Goal: Information Seeking & Learning: Learn about a topic

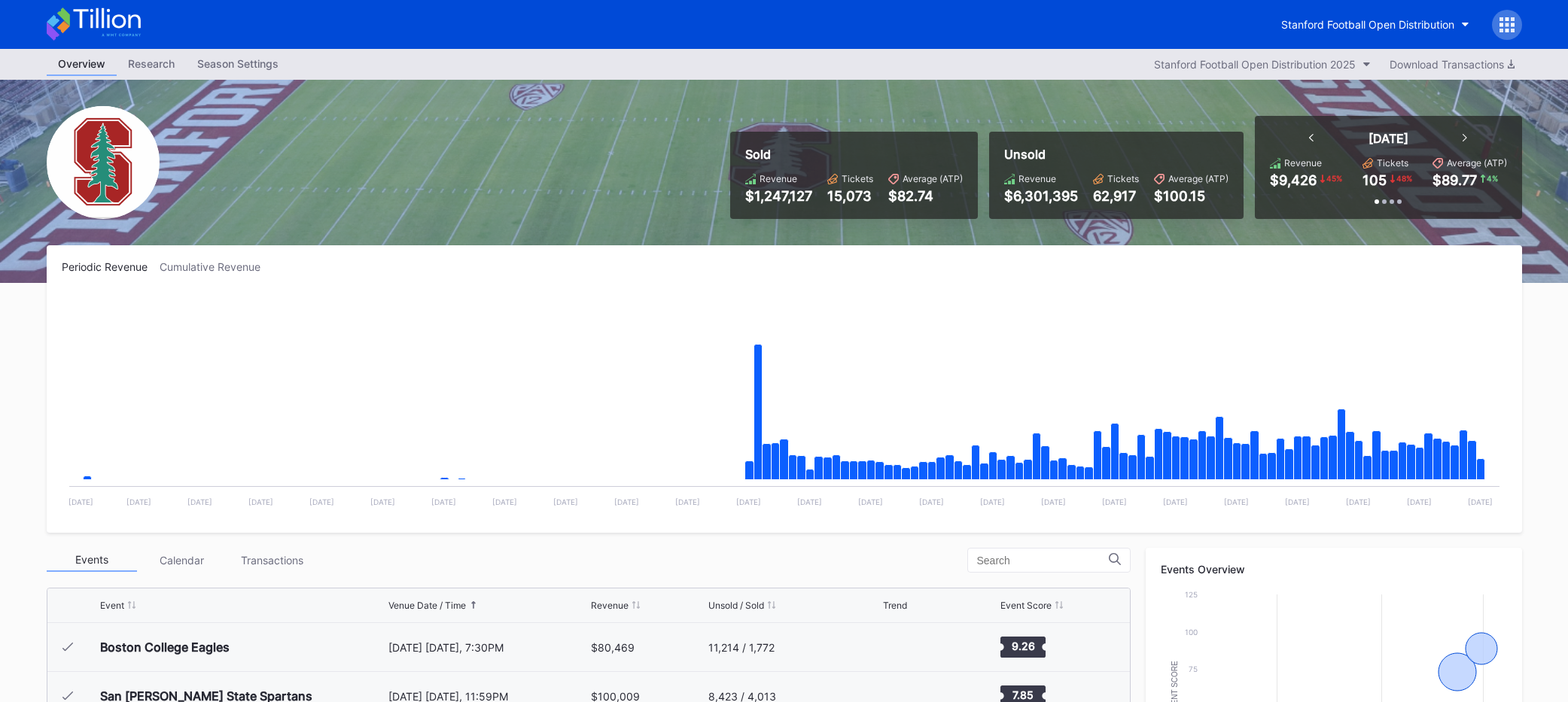
click at [123, 25] on icon at bounding box center [106, 18] width 67 height 20
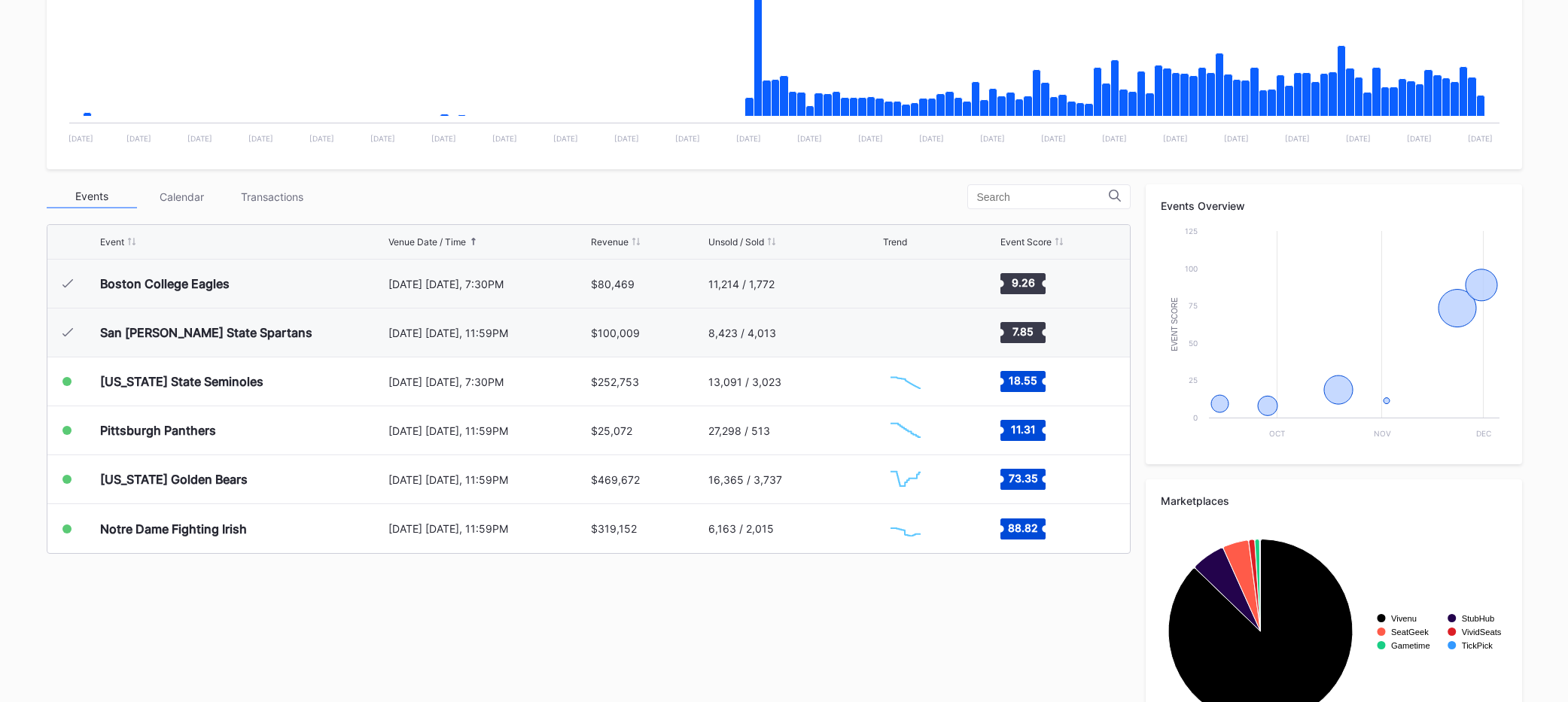
scroll to position [436, 0]
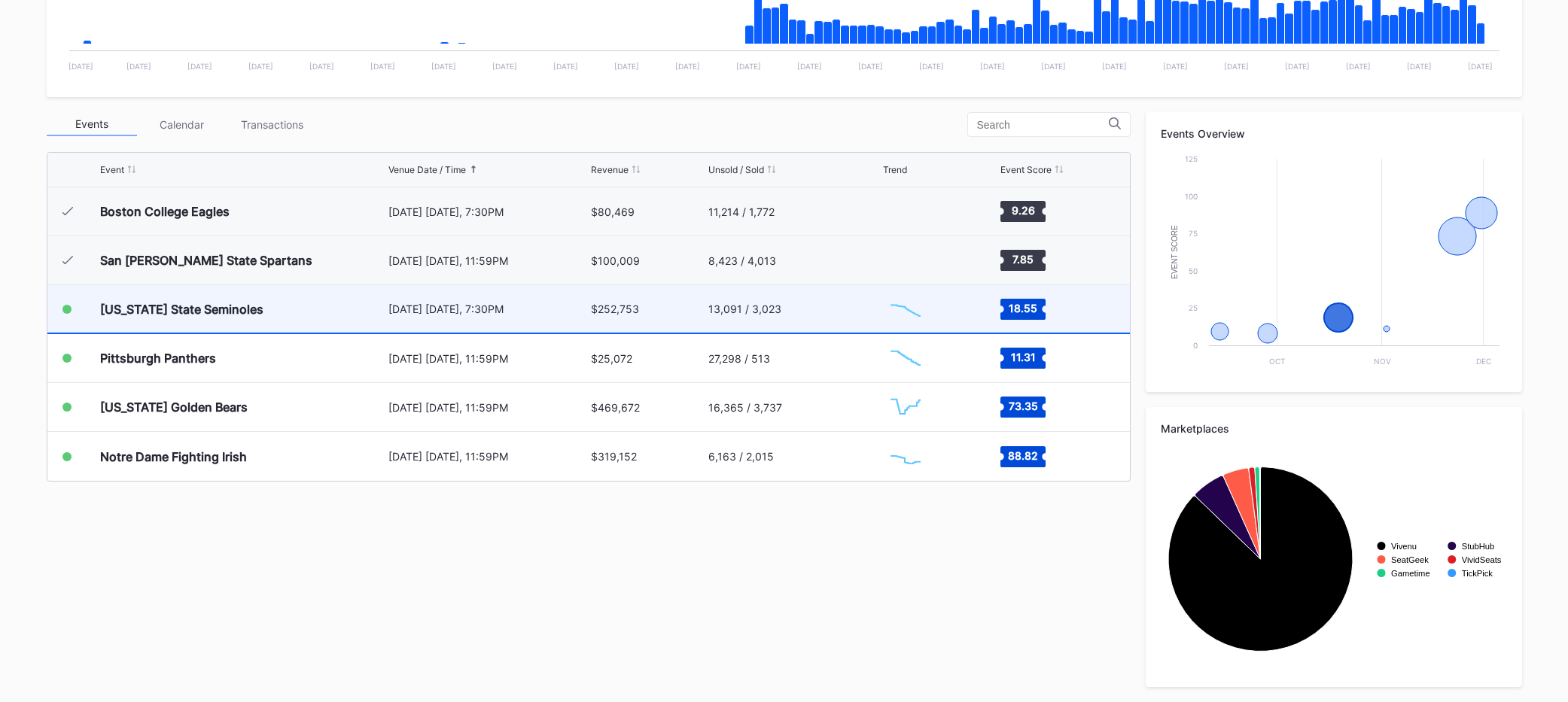
click at [478, 328] on div "[DATE] [DATE], 7:30PM" at bounding box center [488, 309] width 200 height 47
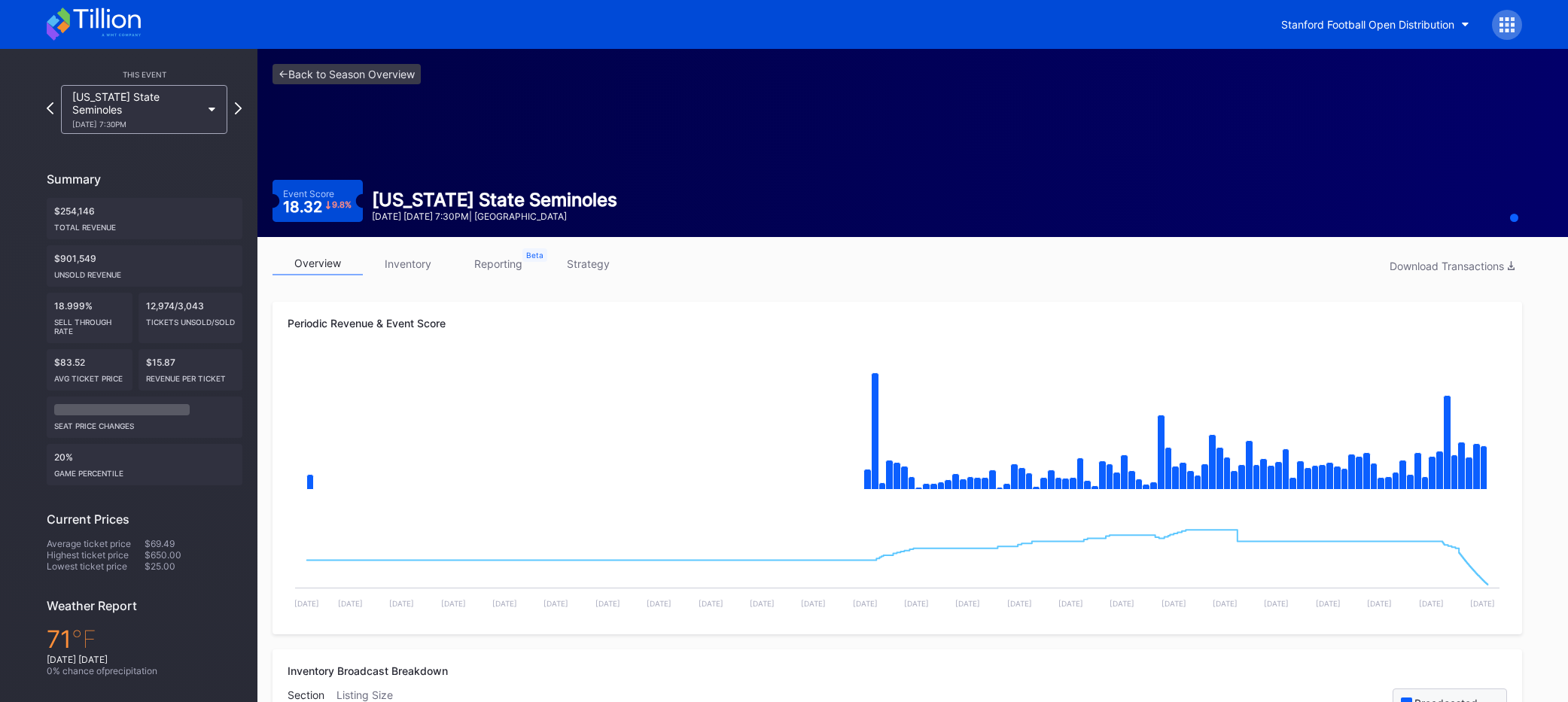
click at [540, 156] on div "<- Back to Season Overview Event Score 18.32 9.8 % [US_STATE] State Seminoles […" at bounding box center [897, 143] width 1280 height 189
click at [601, 263] on link "strategy" at bounding box center [588, 263] width 90 height 24
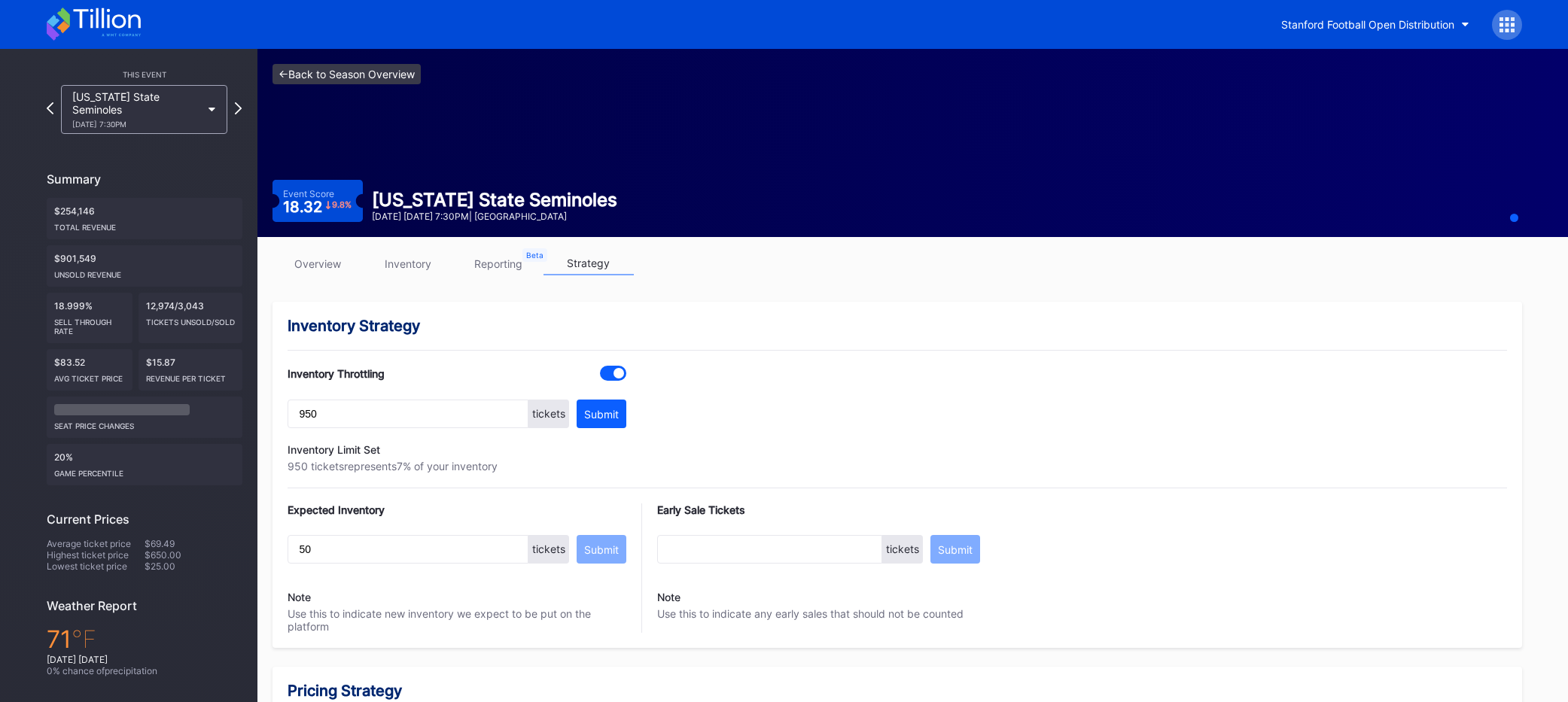
click at [354, 73] on link "<- Back to Season Overview" at bounding box center [347, 74] width 149 height 20
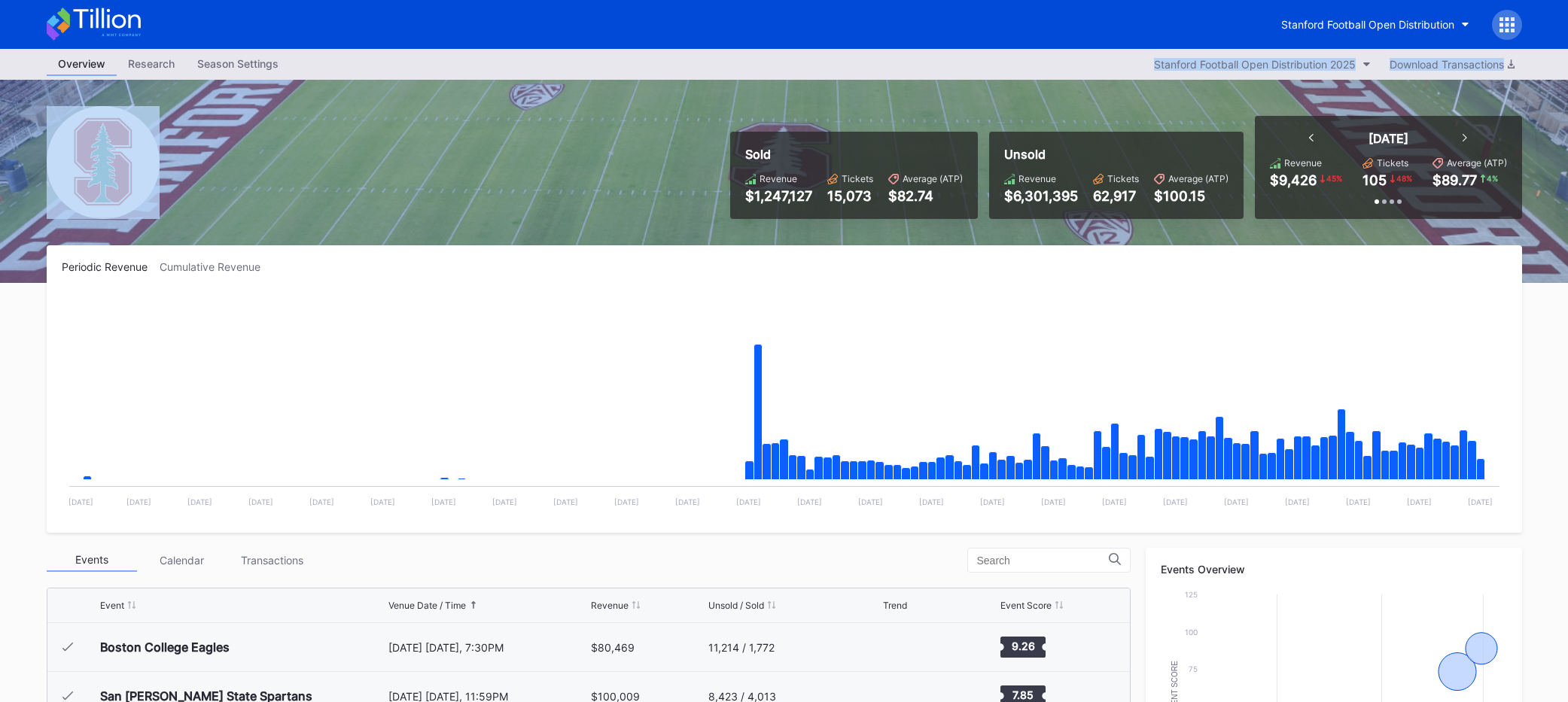
drag, startPoint x: 653, startPoint y: 98, endPoint x: 312, endPoint y: 192, distance: 353.7
click at [314, 194] on div "Overview Research Season Settings Stanford Football Open Distribution 2025 Down…" at bounding box center [784, 594] width 1568 height 1089
click at [308, 184] on div "Sold Revenue $1,247,127 Tickets 15,073 Average (ATP) $82.74 Unsold Revenue $6,3…" at bounding box center [784, 181] width 1505 height 204
